Goal: Task Accomplishment & Management: Use online tool/utility

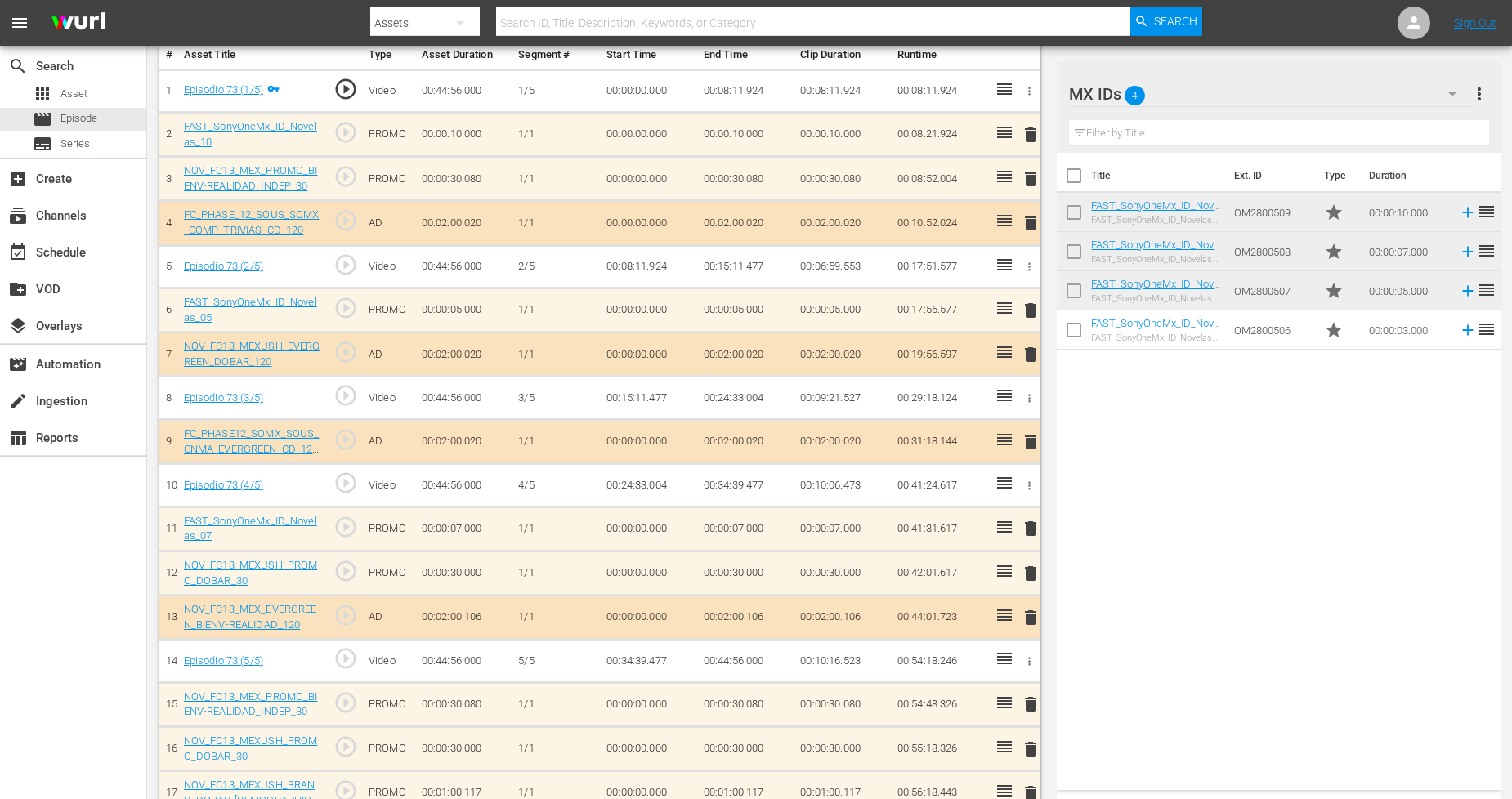
scroll to position [465, 0]
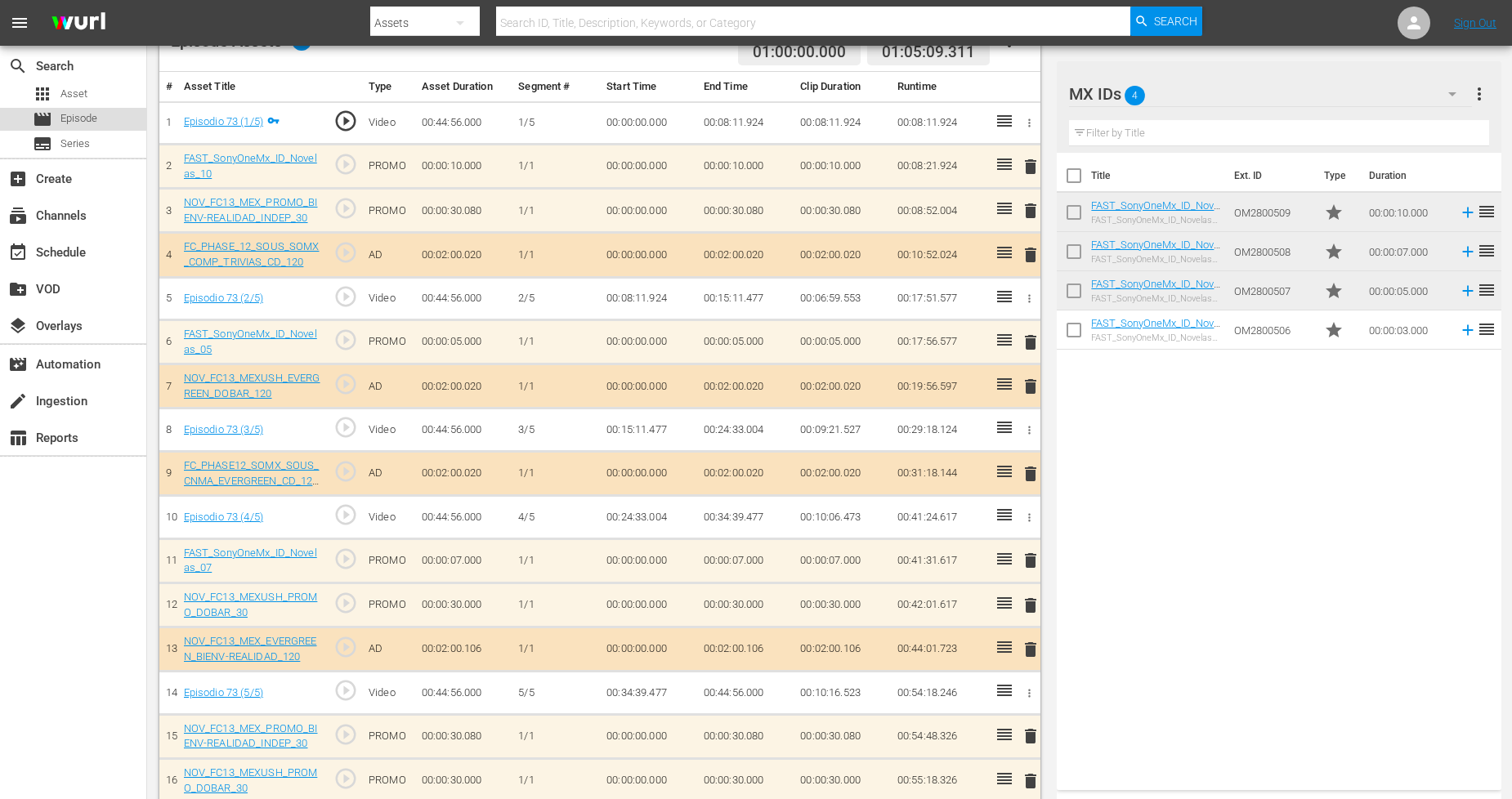
click at [101, 111] on div "movie Episode" at bounding box center [73, 119] width 146 height 23
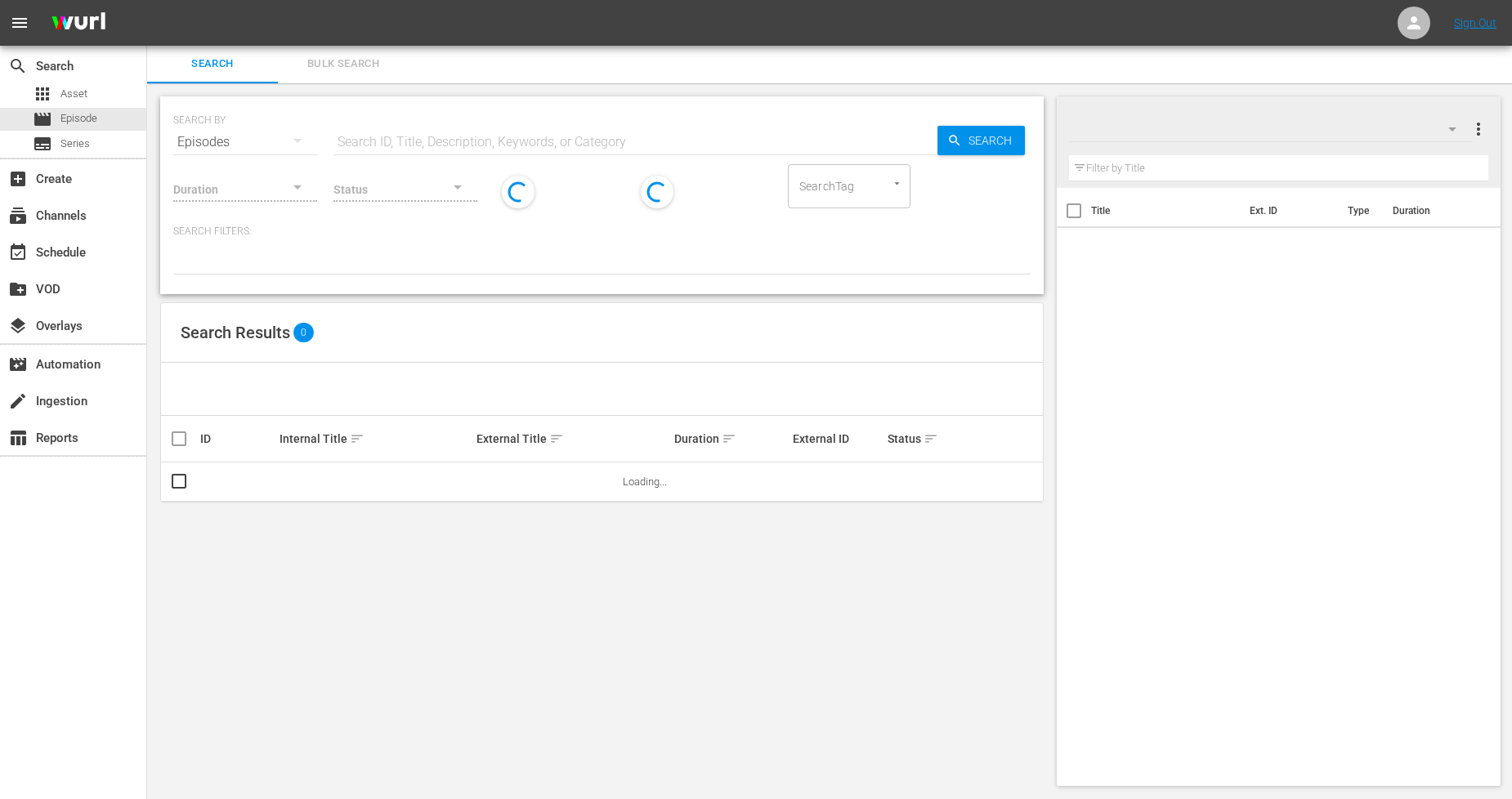
scroll to position [1, 0]
click at [358, 68] on span "Bulk Search" at bounding box center [343, 64] width 112 height 19
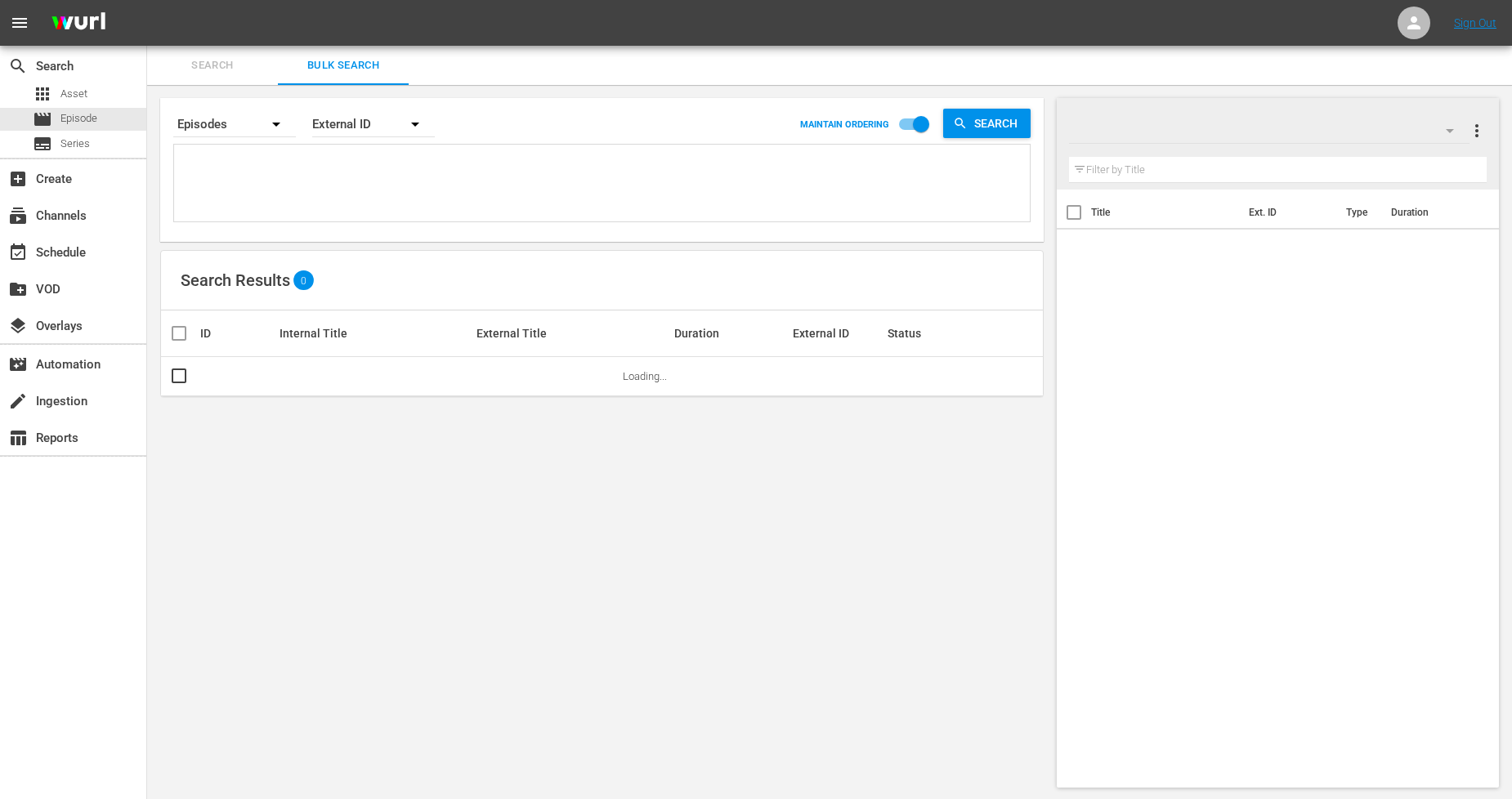
click at [312, 169] on textarea at bounding box center [604, 185] width 852 height 74
paste textarea "911280_U2000136_LAT 911281_U2000137_LAT 911282_U2000138_LAT 911283_U2000139_LAT…"
type textarea "911280_U2000136_LAT 911281_U2000137_LAT 911282_U2000138_LAT 911283_U2000139_LAT…"
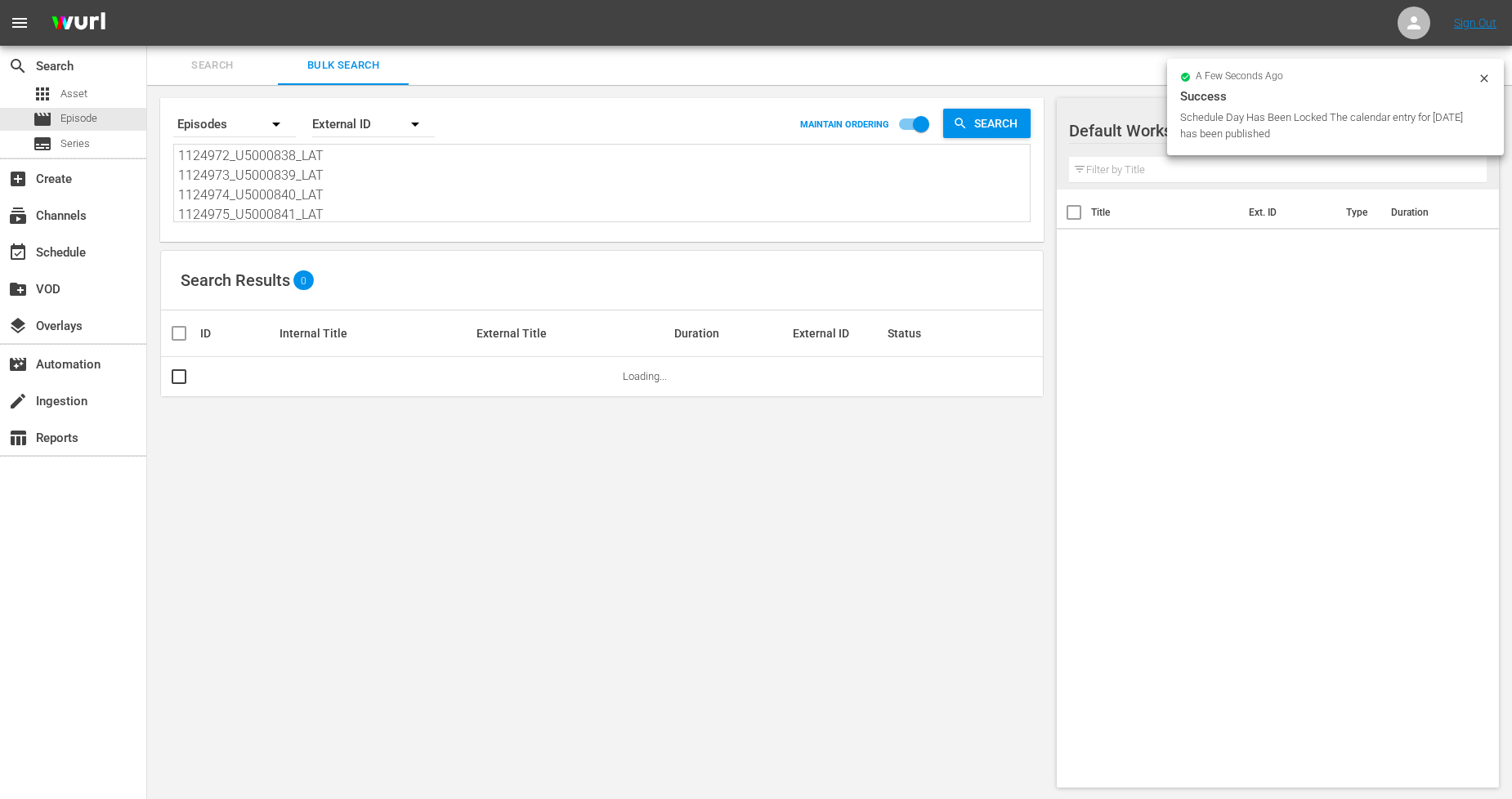
type textarea "911280_U2000136_LAT 911281_U2000137_LAT 911282_U2000138_LAT 911283_U2000139_LAT…"
